Goal: Task Accomplishment & Management: Manage account settings

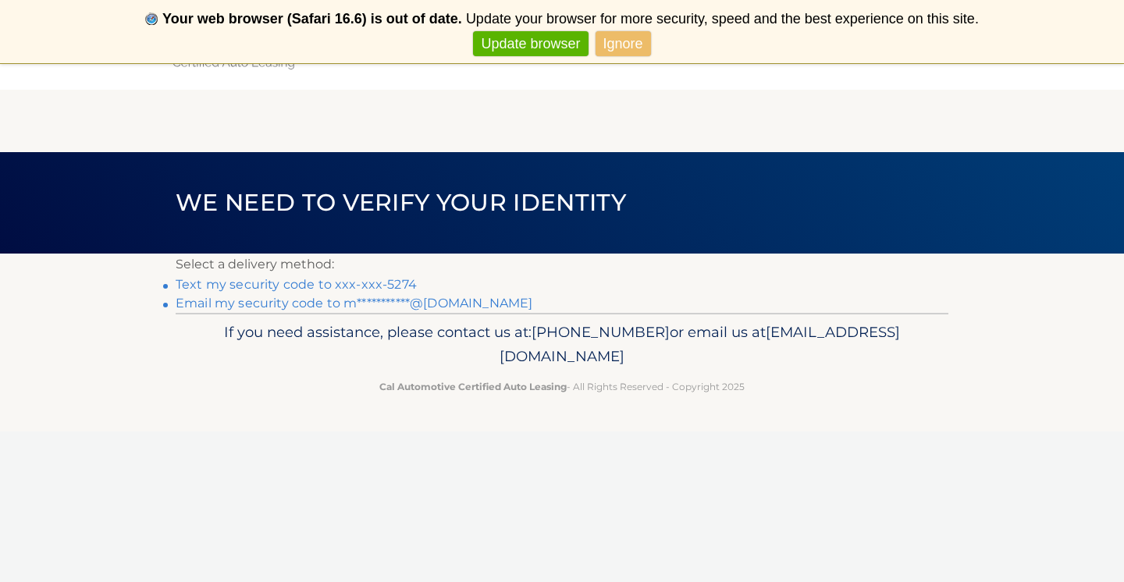
click at [371, 286] on link "Text my security code to xxx-xxx-5274" at bounding box center [296, 284] width 241 height 15
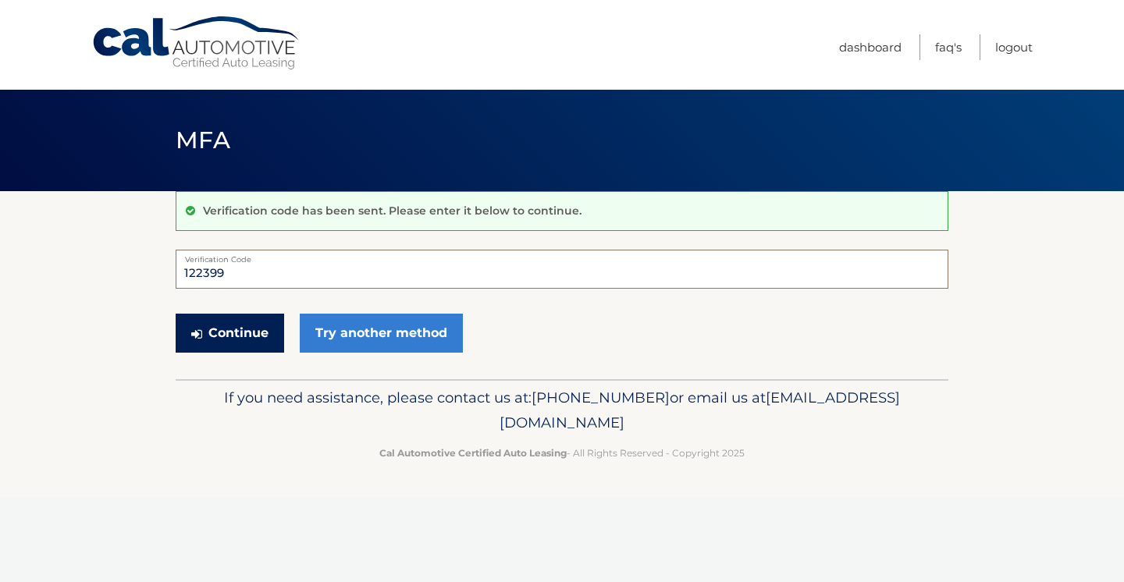
type input "122399"
click at [265, 326] on button "Continue" at bounding box center [230, 333] width 109 height 39
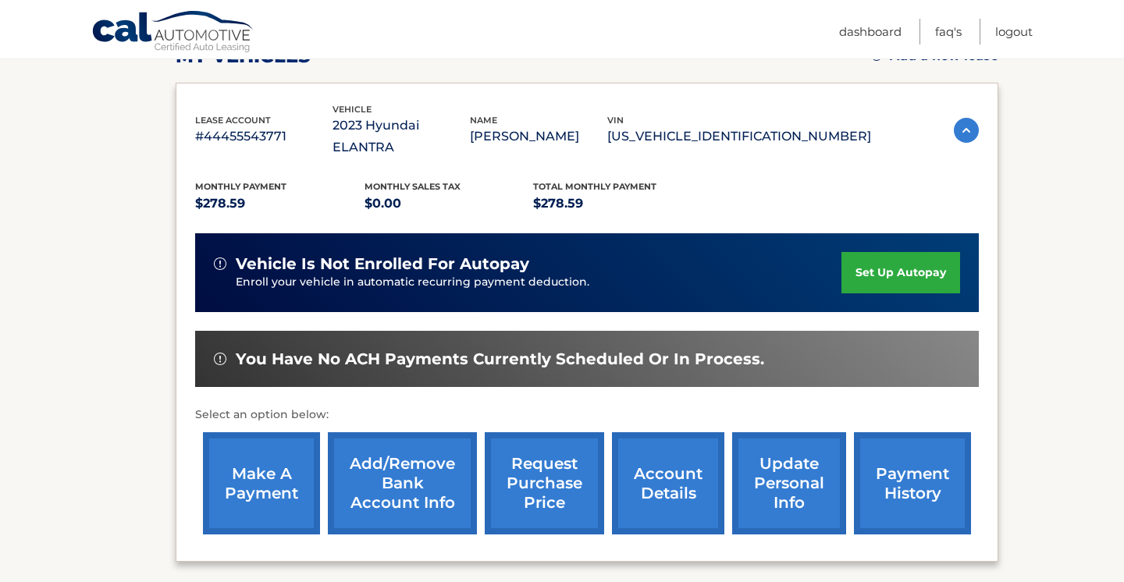
scroll to position [244, 0]
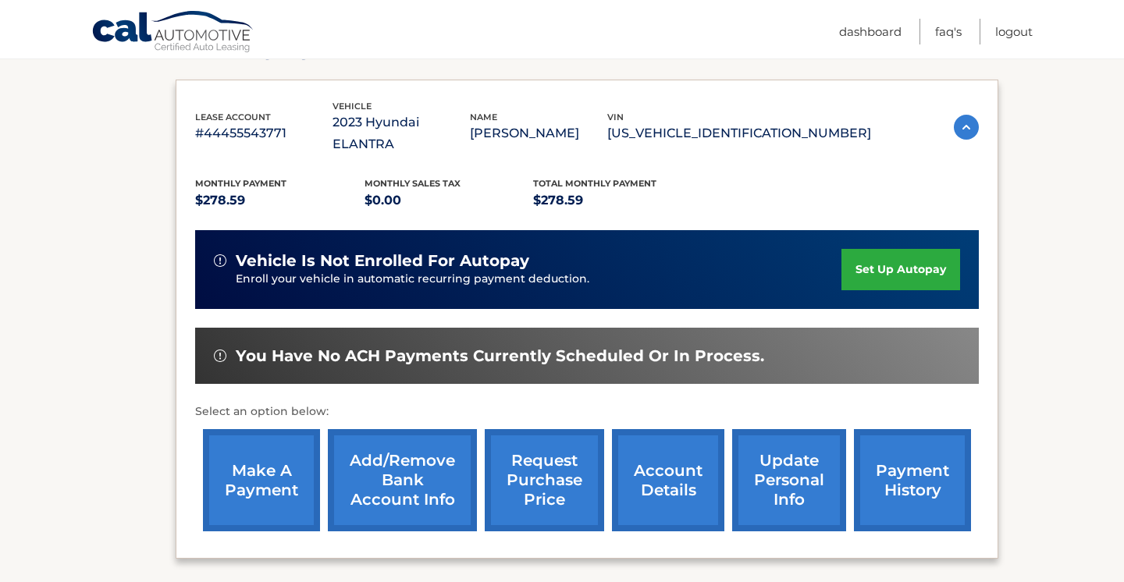
click at [243, 461] on link "make a payment" at bounding box center [261, 480] width 117 height 102
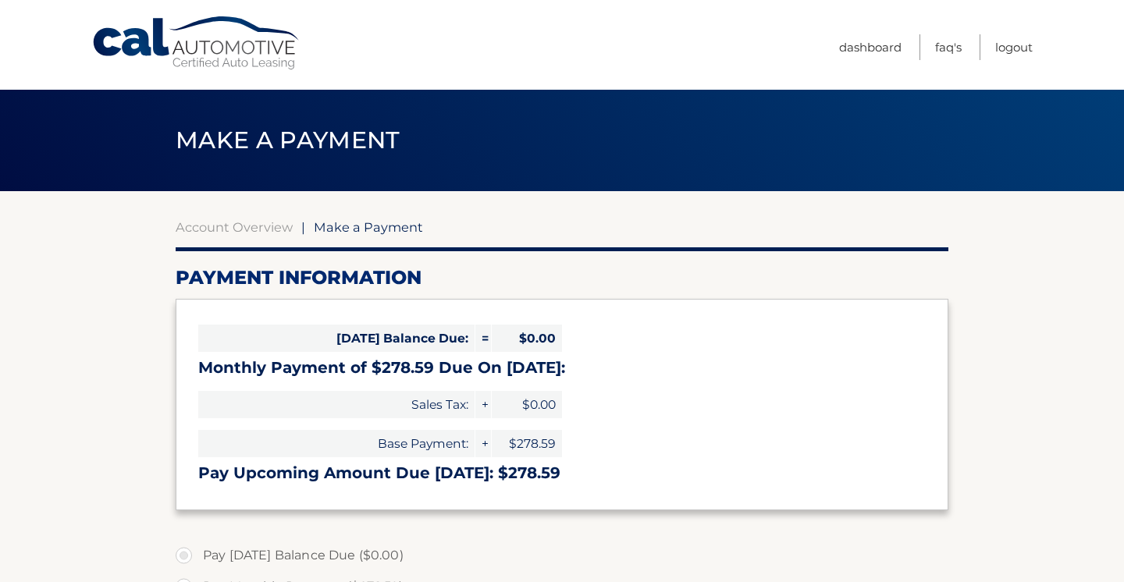
select select "ZWQ2Mzc0ODctZmI4MC00ZWVkLWIxN2MtNDhkNTdkMTMwNGMw"
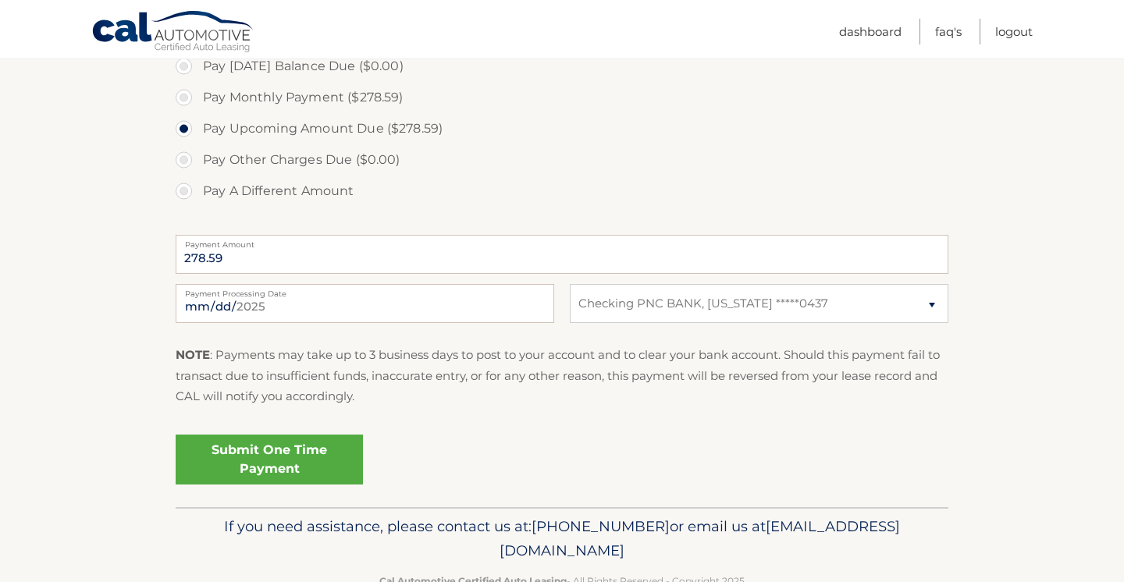
scroll to position [493, 0]
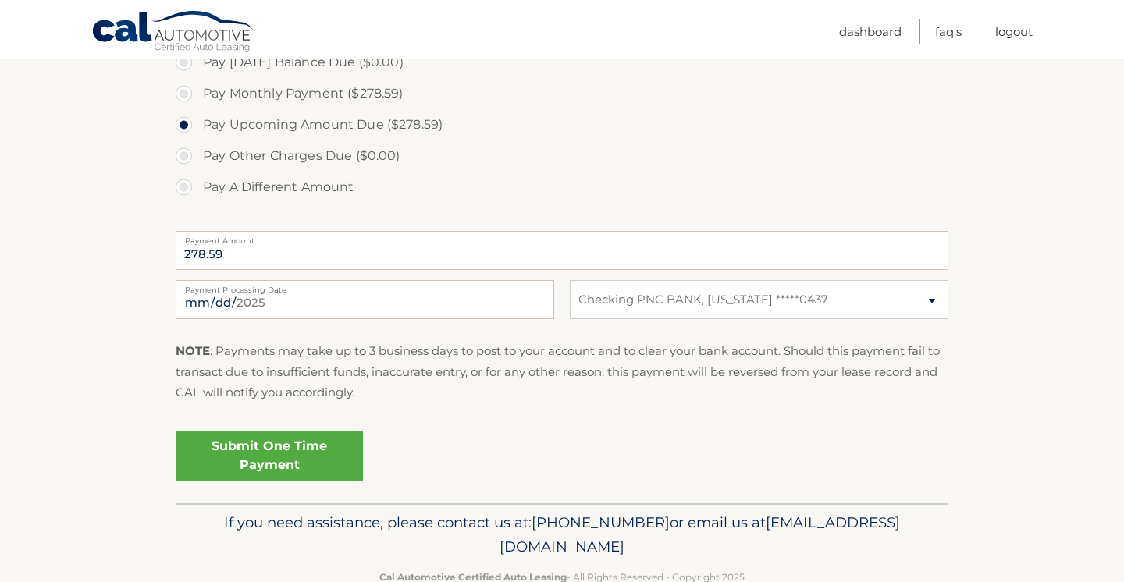
click at [277, 443] on link "Submit One Time Payment" at bounding box center [269, 456] width 187 height 50
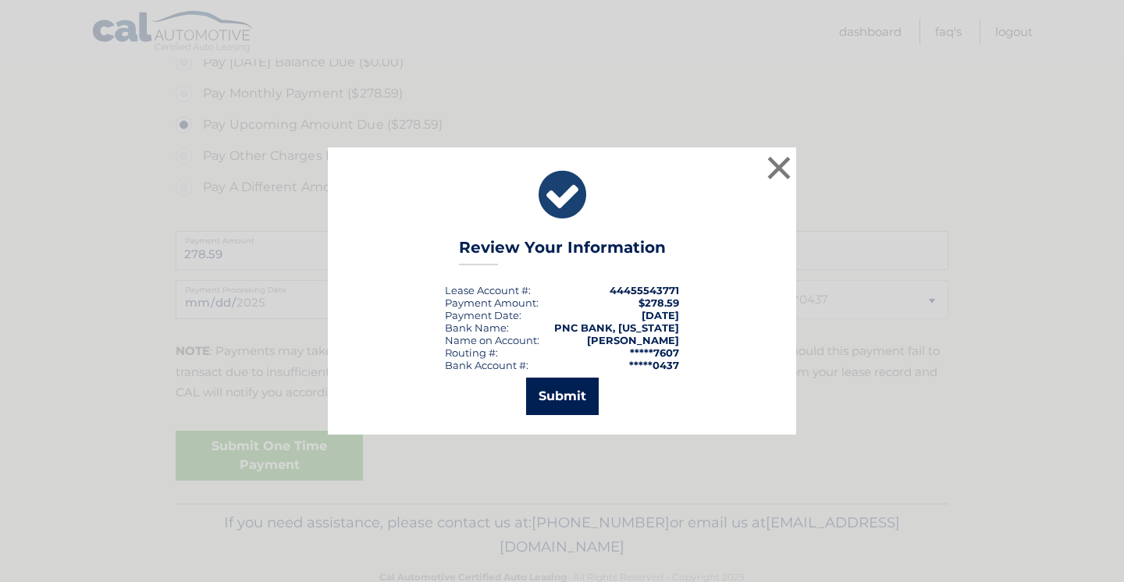
click at [575, 397] on button "Submit" at bounding box center [562, 396] width 73 height 37
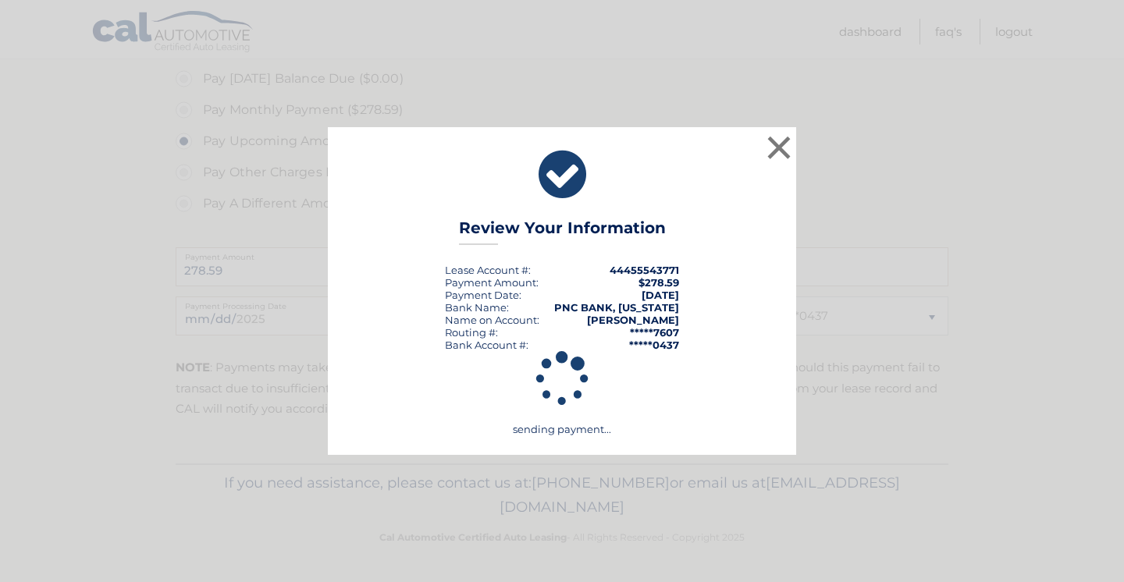
scroll to position [472, 0]
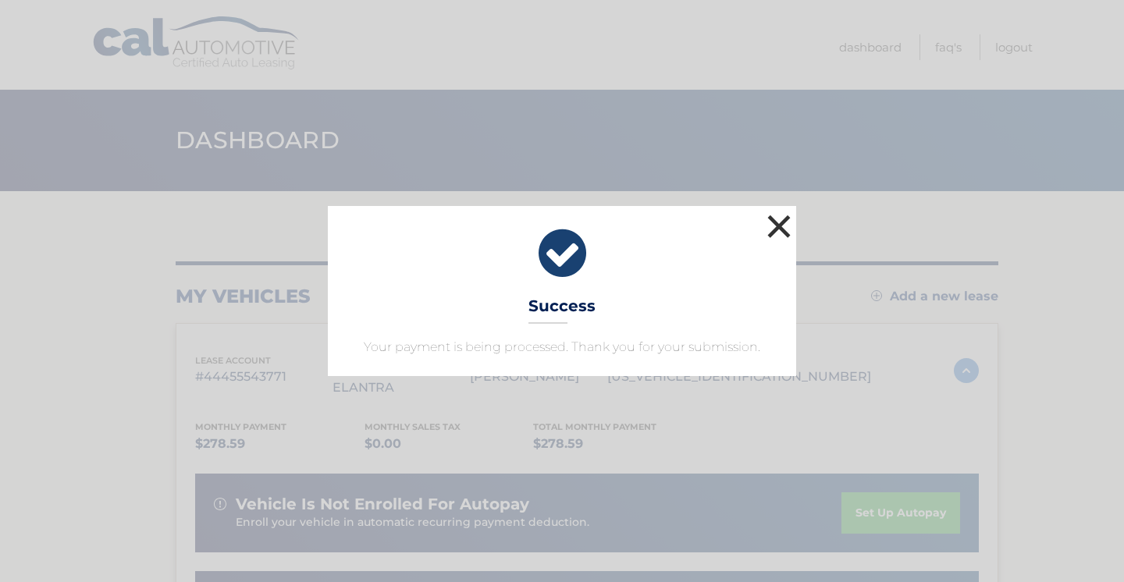
click at [777, 227] on button "×" at bounding box center [778, 226] width 31 height 31
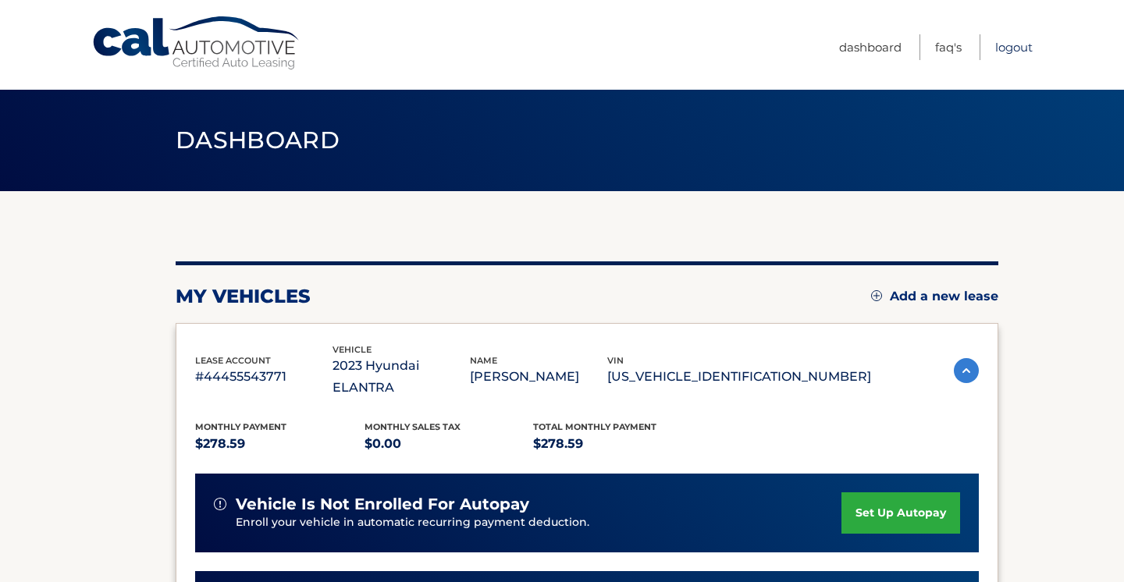
click at [1009, 48] on link "Logout" at bounding box center [1013, 47] width 37 height 26
